Goal: Navigation & Orientation: Find specific page/section

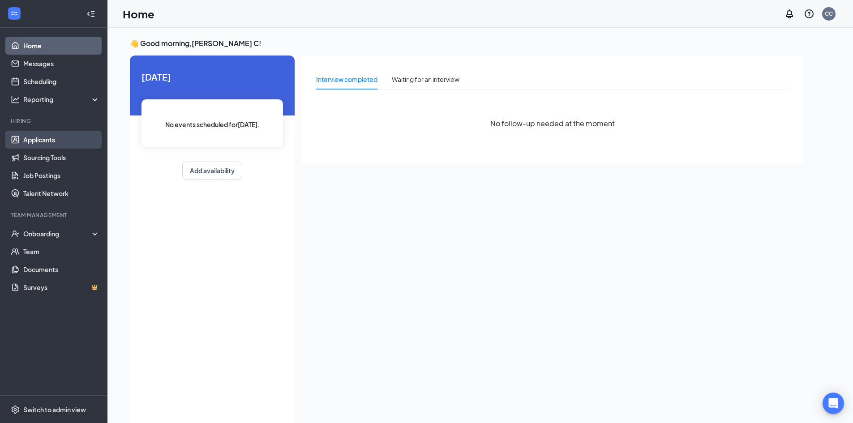
click at [62, 138] on link "Applicants" at bounding box center [61, 140] width 77 height 18
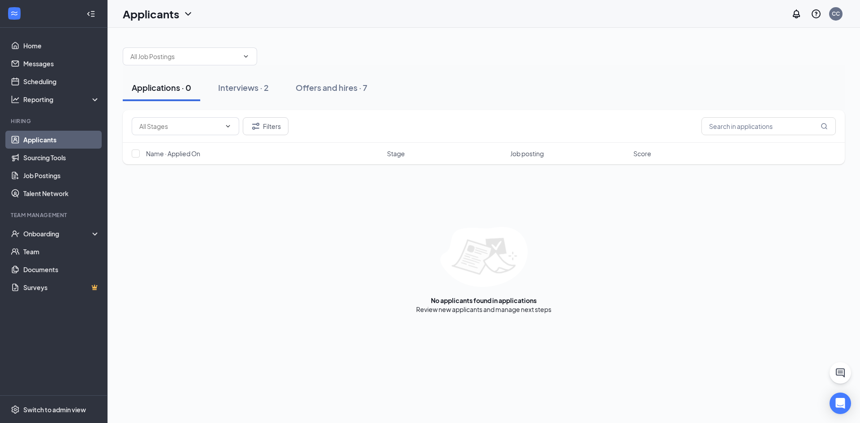
click at [276, 251] on div "No applicants found in applications Review new applicants and manage next steps" at bounding box center [484, 270] width 722 height 87
click at [225, 83] on div "Interviews · 2" at bounding box center [243, 87] width 51 height 11
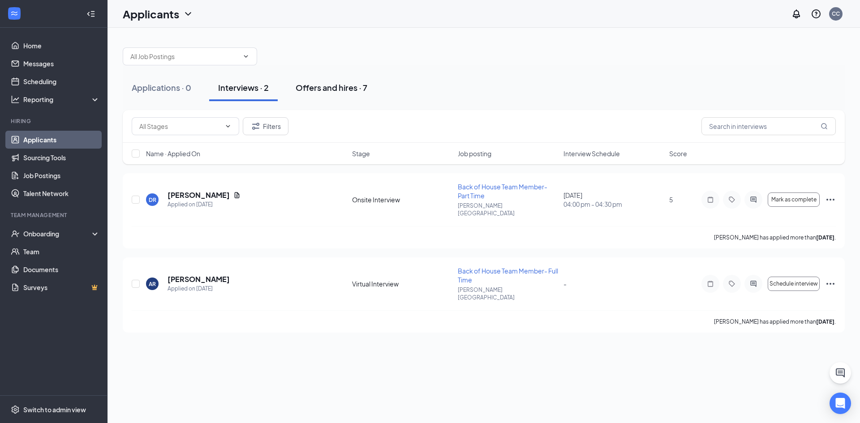
click at [310, 86] on div "Offers and hires · 7" at bounding box center [331, 87] width 72 height 11
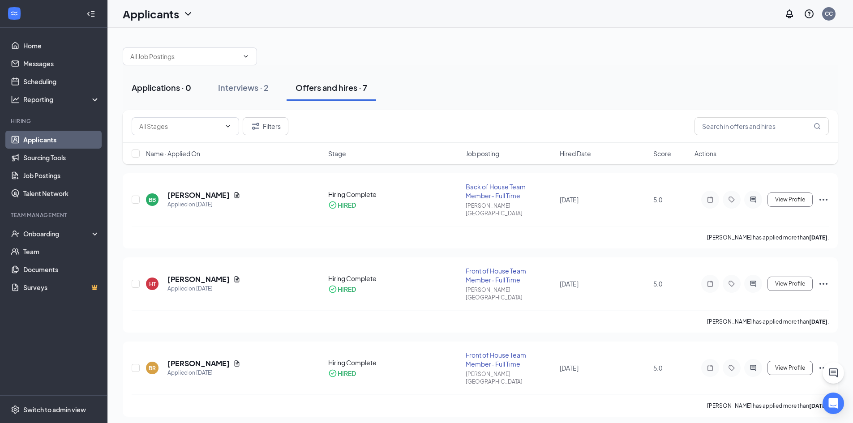
click at [177, 86] on div "Applications · 0" at bounding box center [162, 87] width 60 height 11
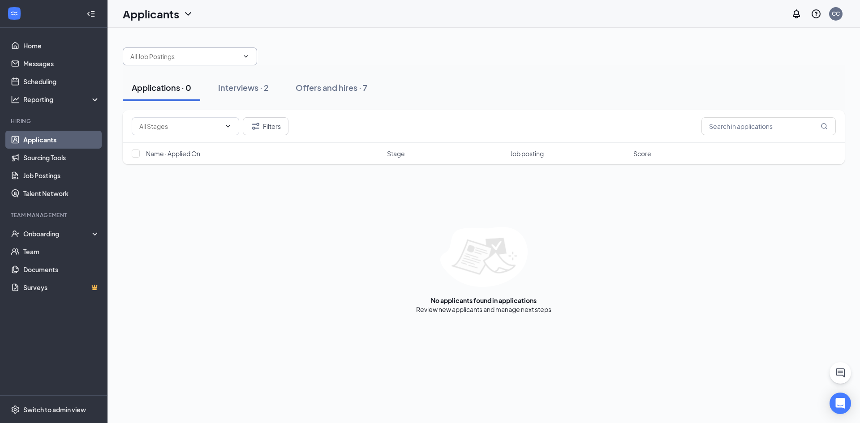
click at [198, 56] on input "text" at bounding box center [184, 56] width 108 height 10
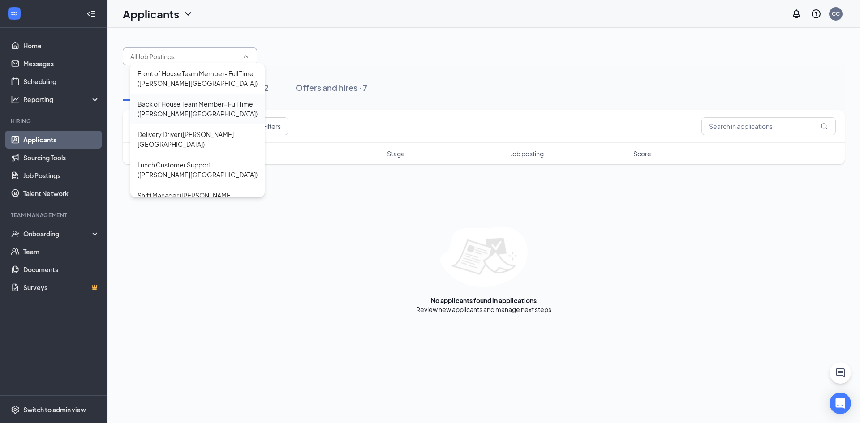
click at [194, 111] on div "Back of House Team Member- Full Time ([PERSON_NAME][GEOGRAPHIC_DATA])" at bounding box center [197, 109] width 120 height 20
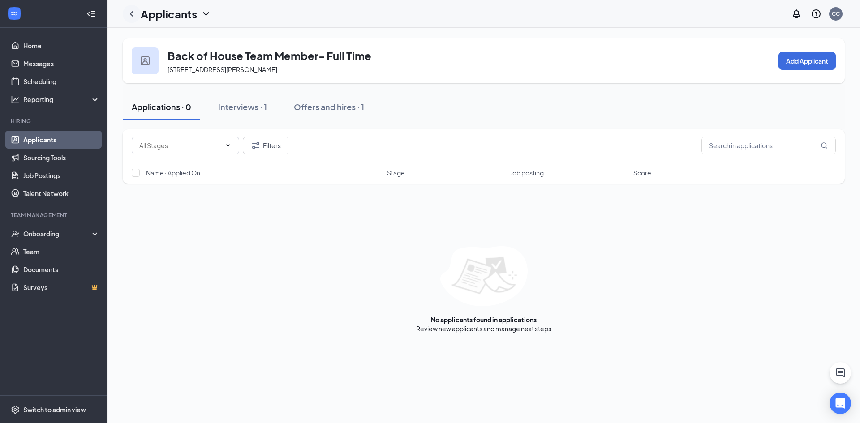
click at [130, 11] on icon "ChevronLeft" at bounding box center [131, 14] width 11 height 11
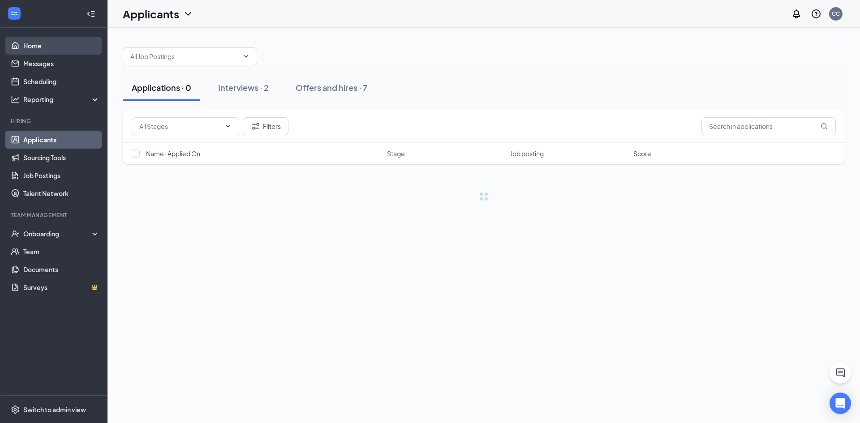
click at [44, 43] on link "Home" at bounding box center [61, 46] width 77 height 18
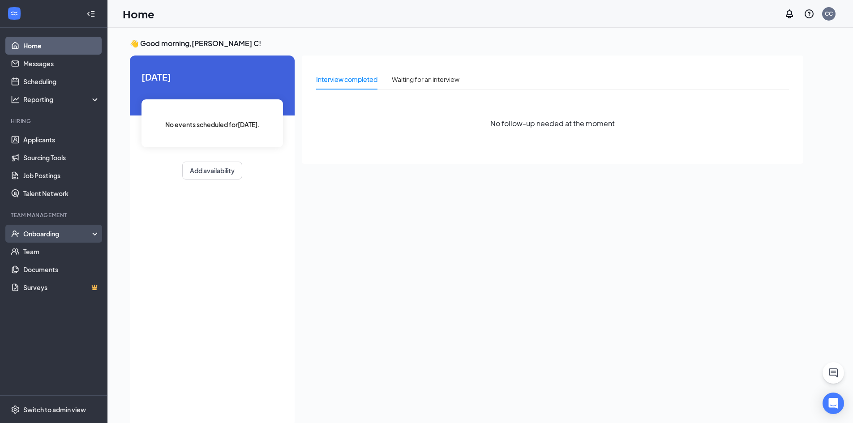
click at [94, 230] on div "Onboarding" at bounding box center [53, 234] width 107 height 18
click at [94, 235] on div "Onboarding" at bounding box center [53, 234] width 107 height 18
click at [64, 137] on link "Applicants" at bounding box center [61, 140] width 77 height 18
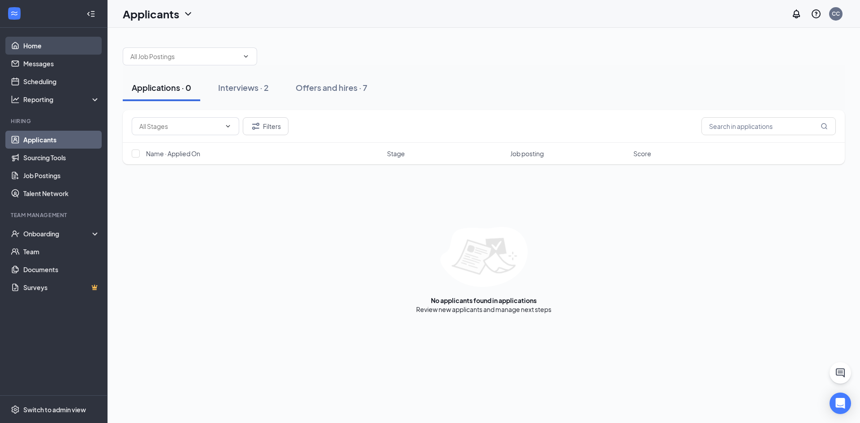
click at [64, 42] on link "Home" at bounding box center [61, 46] width 77 height 18
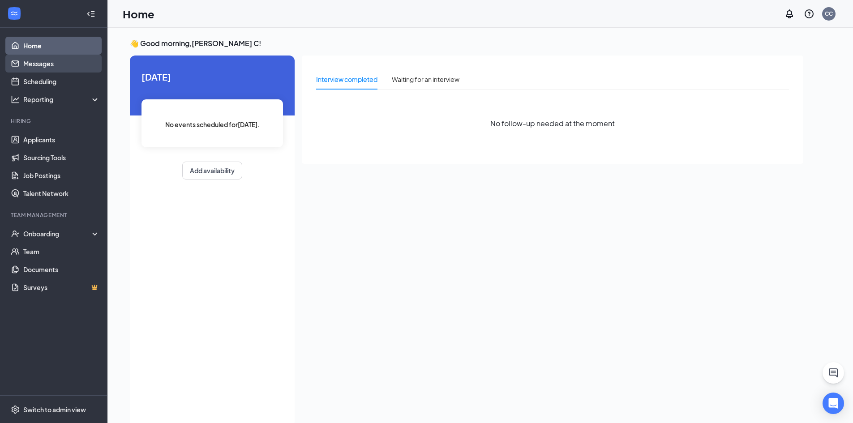
click at [44, 64] on link "Messages" at bounding box center [61, 64] width 77 height 18
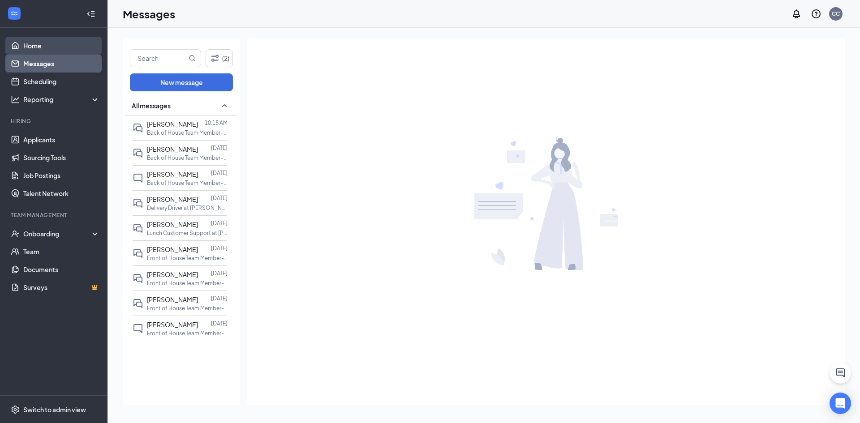
click at [70, 50] on link "Home" at bounding box center [61, 46] width 77 height 18
